Goal: Task Accomplishment & Management: Use online tool/utility

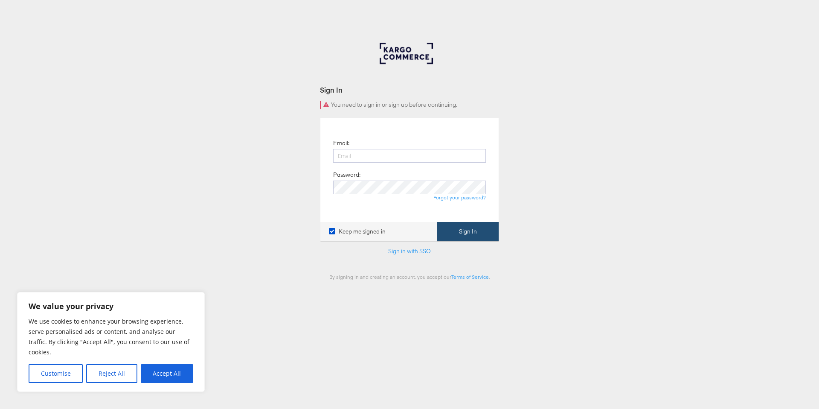
type input "[DOMAIN_NAME][EMAIL_ADDRESS][DOMAIN_NAME]"
click at [460, 236] on button "Sign In" at bounding box center [467, 231] width 61 height 19
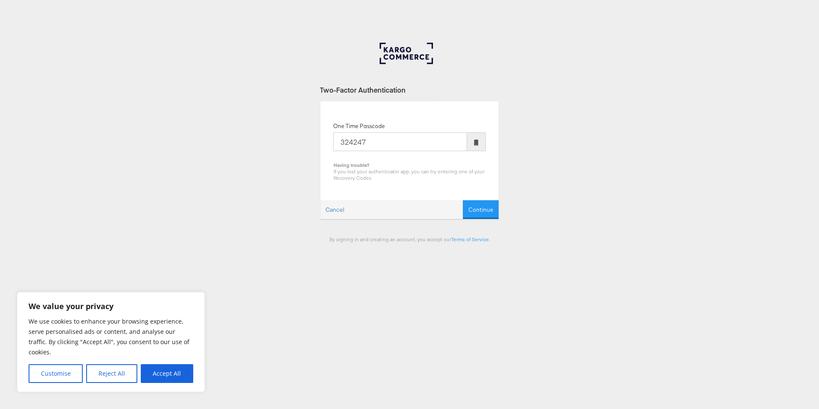
type input "324247"
click at [463, 200] on button "Continue" at bounding box center [481, 209] width 36 height 19
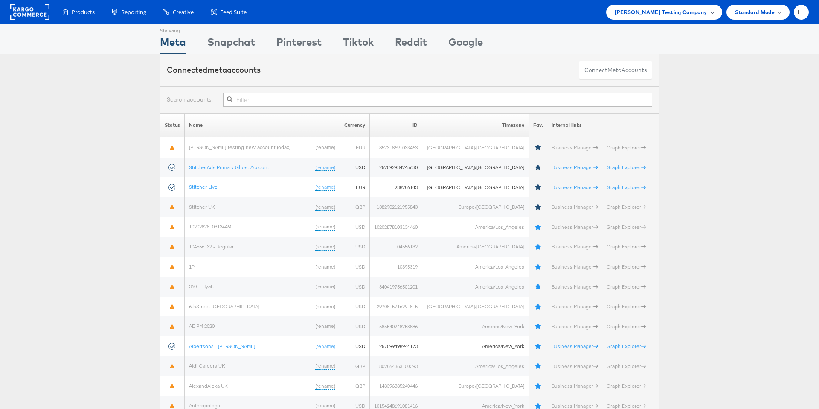
click at [702, 10] on span "Colin Clarke Testing Company" at bounding box center [661, 12] width 93 height 9
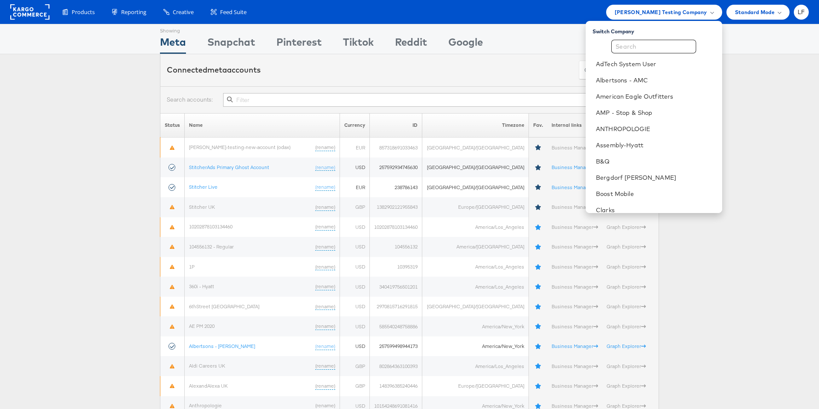
click at [794, 9] on li "LF Account and Teammates Subscription and Billing Advice and Answers Internal D…" at bounding box center [801, 12] width 15 height 15
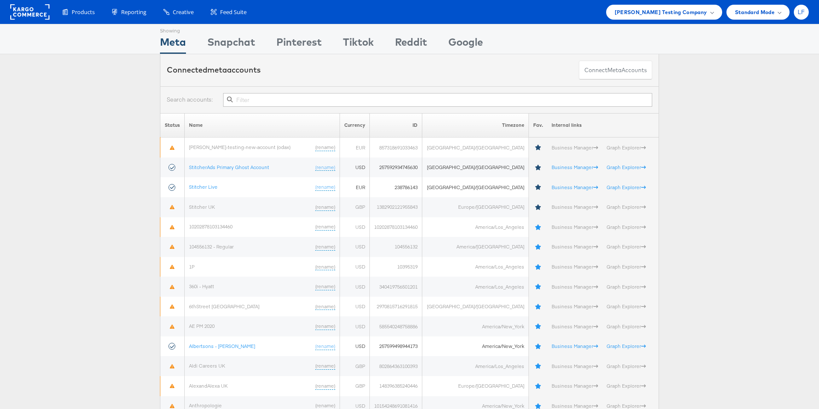
click at [800, 14] on span "LF" at bounding box center [801, 12] width 7 height 6
click at [758, 80] on link "Internal Dashboard" at bounding box center [765, 81] width 73 height 9
click at [660, 15] on span "Colin Clarke Testing Company" at bounding box center [661, 12] width 93 height 9
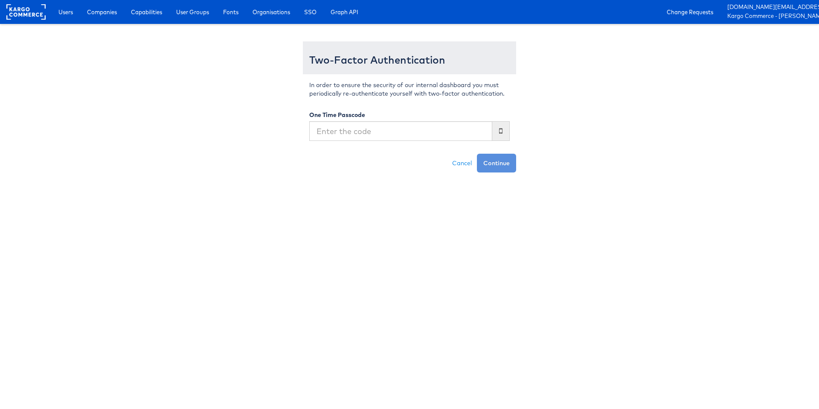
click at [426, 124] on input "text" at bounding box center [400, 131] width 183 height 20
type input "324247"
click at [477, 154] on button "Continue" at bounding box center [496, 163] width 39 height 19
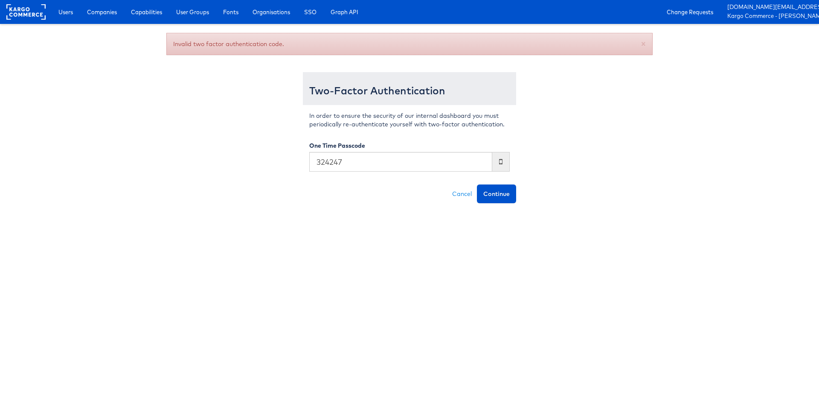
type input "324247"
click at [477, 184] on button "Continue" at bounding box center [496, 193] width 39 height 19
click at [352, 160] on input "text" at bounding box center [400, 162] width 183 height 20
type input "886437"
click at [477, 184] on button "Continue" at bounding box center [496, 193] width 39 height 19
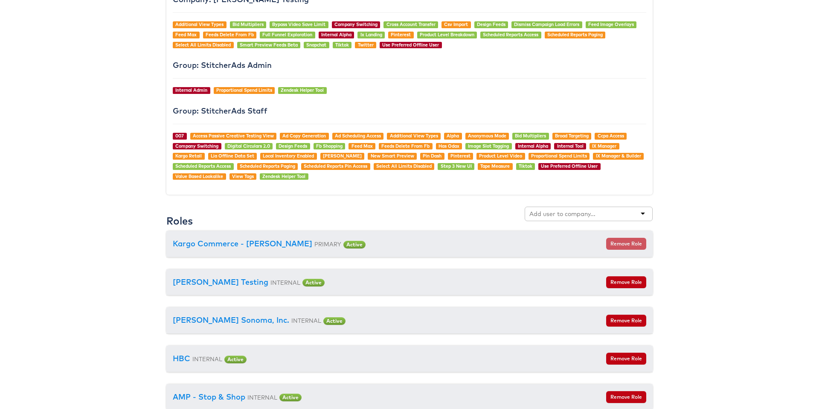
scroll to position [996, 0]
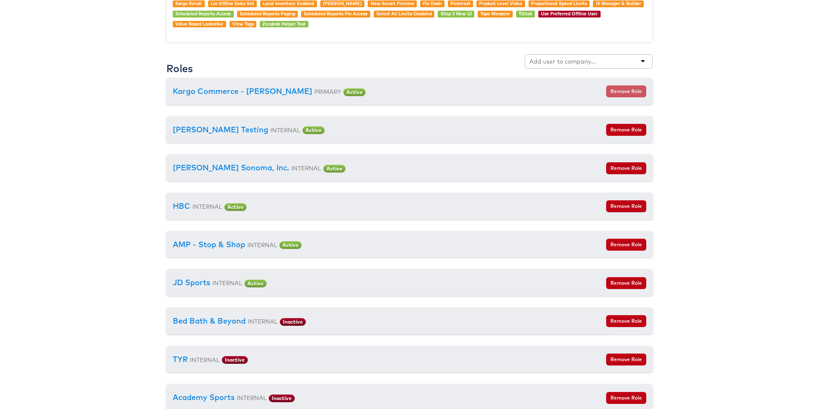
click at [579, 57] on input "text" at bounding box center [562, 61] width 67 height 9
type input "aldi"
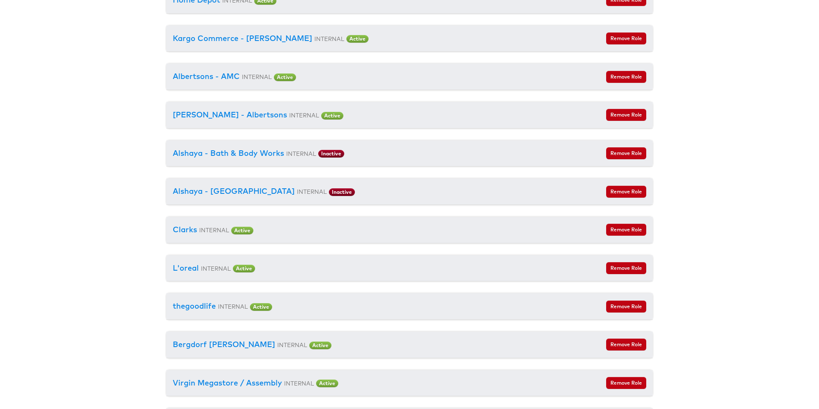
scroll to position [2885, 0]
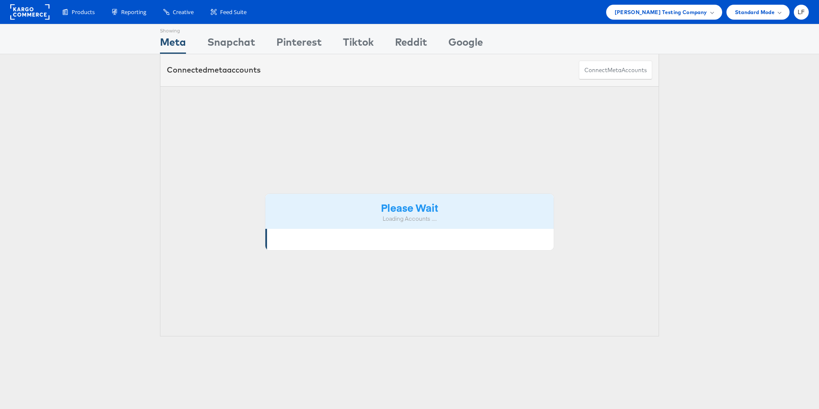
drag, startPoint x: 647, startPoint y: 15, endPoint x: 647, endPoint y: 20, distance: 4.7
click at [647, 15] on span "Colin Clarke Testing Company" at bounding box center [661, 12] width 93 height 9
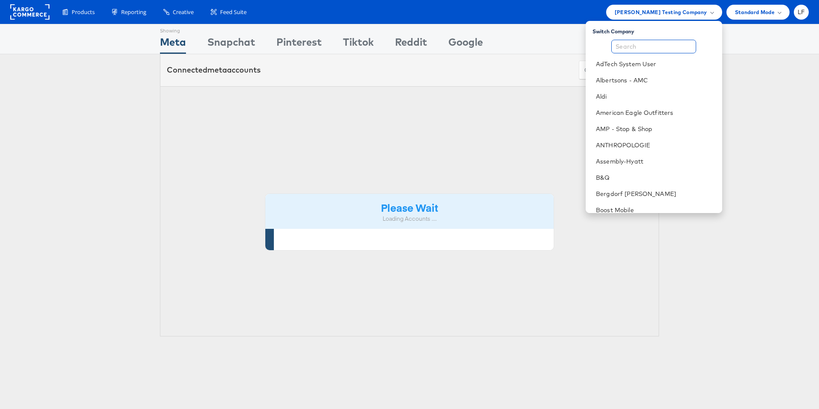
click at [644, 43] on input "text" at bounding box center [653, 47] width 85 height 14
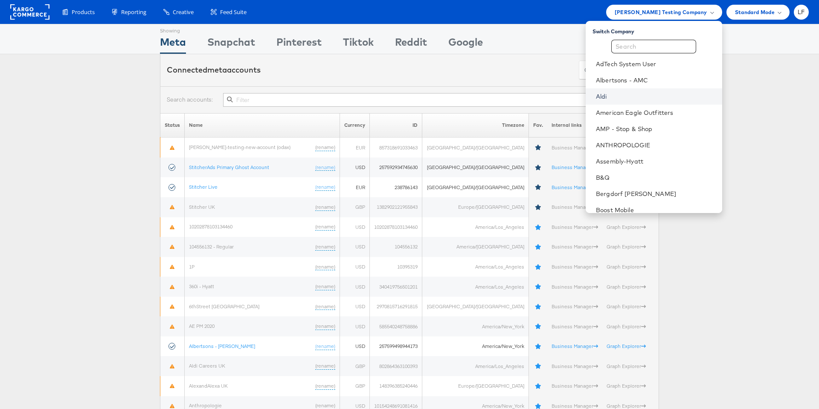
click at [617, 97] on link "Aldi" at bounding box center [655, 96] width 119 height 9
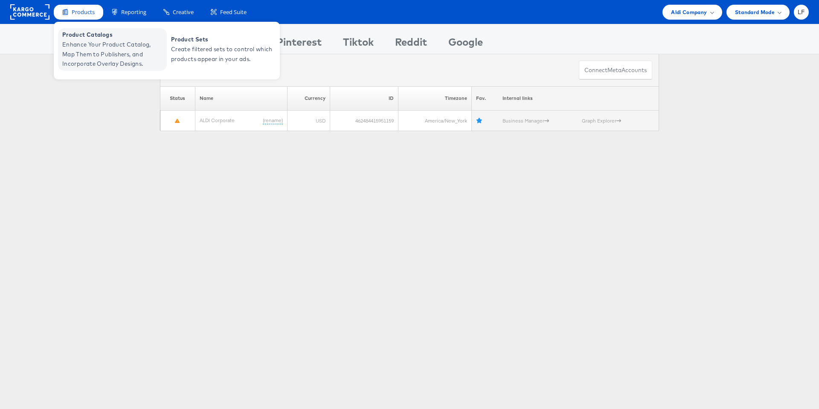
click at [85, 40] on span "Enhance Your Product Catalog, Map Them to Publishers, and Incorporate Overlay D…" at bounding box center [113, 54] width 102 height 29
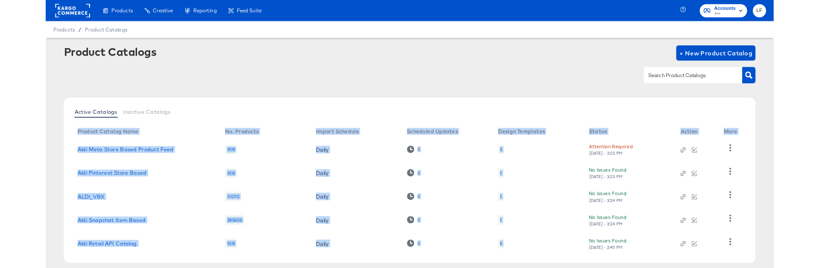
scroll to position [1, 0]
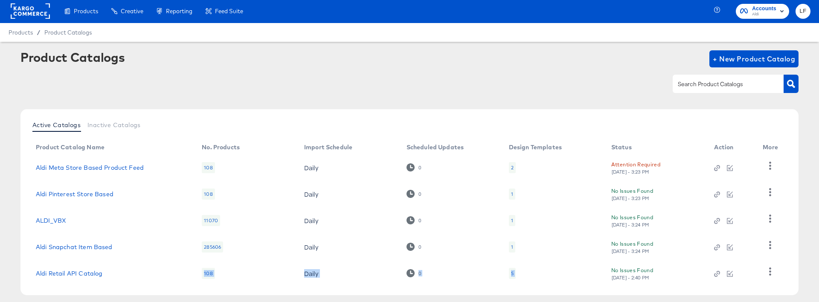
drag, startPoint x: 141, startPoint y: 302, endPoint x: 137, endPoint y: 295, distance: 7.7
click at [153, 276] on div "Active Catalogs Inactive Catalogs Product Catalog Name No. Products Import Sche…" at bounding box center [409, 213] width 778 height 208
click at [68, 289] on div "Active Catalogs Inactive Catalogs Product Catalog Name No. Products Import Sche…" at bounding box center [409, 202] width 778 height 186
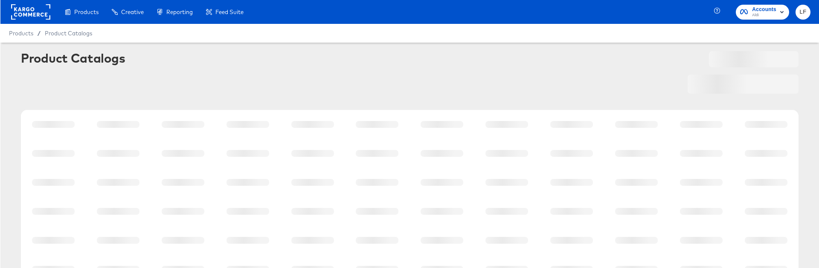
scroll to position [1, 0]
